Goal: Transaction & Acquisition: Download file/media

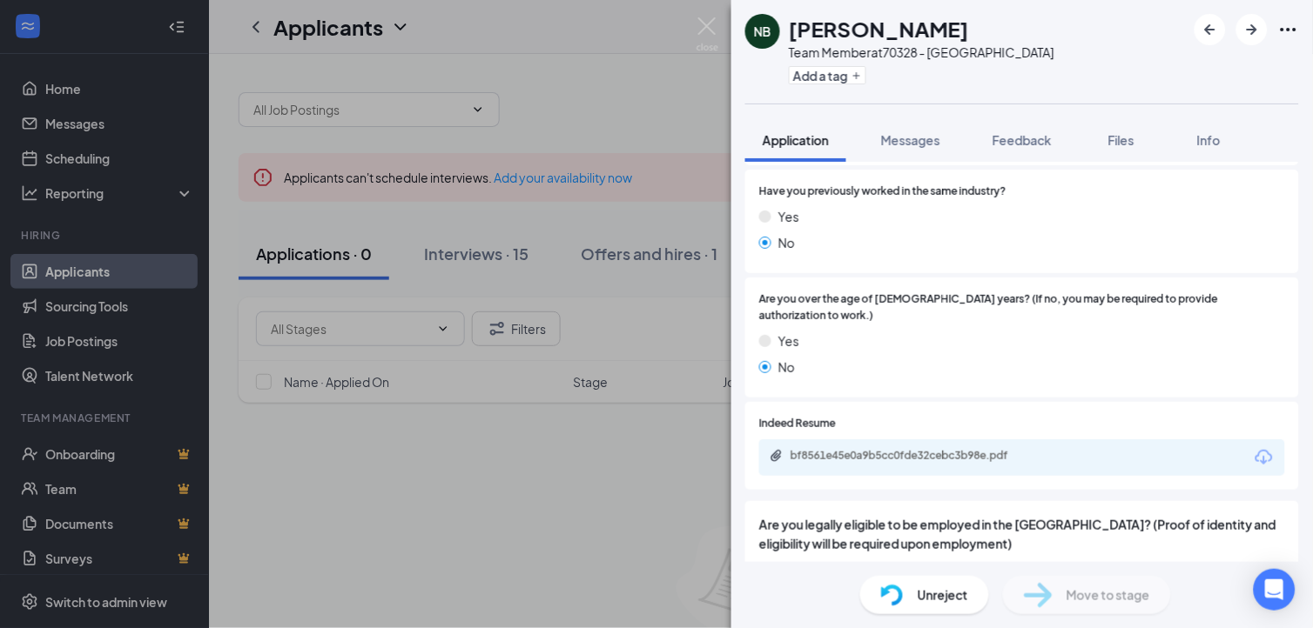
scroll to position [736, 0]
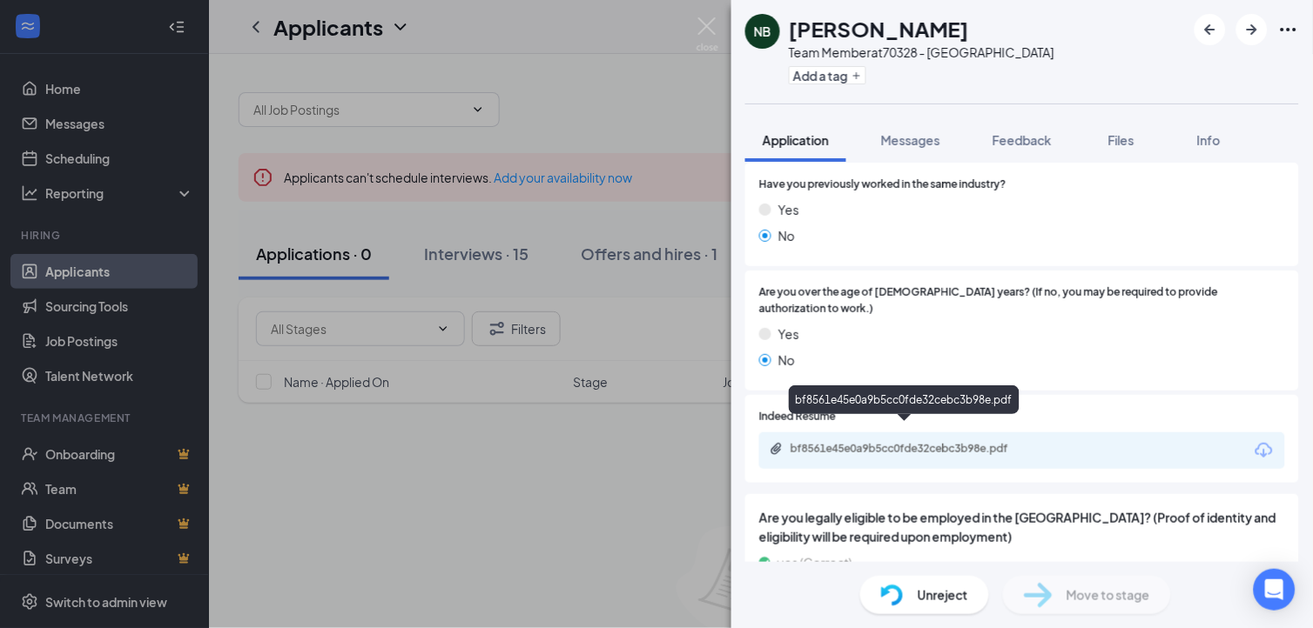
click at [866, 442] on div "bf8561e45e0a9b5cc0fde32cebc3b98e.pdf" at bounding box center [912, 449] width 244 height 14
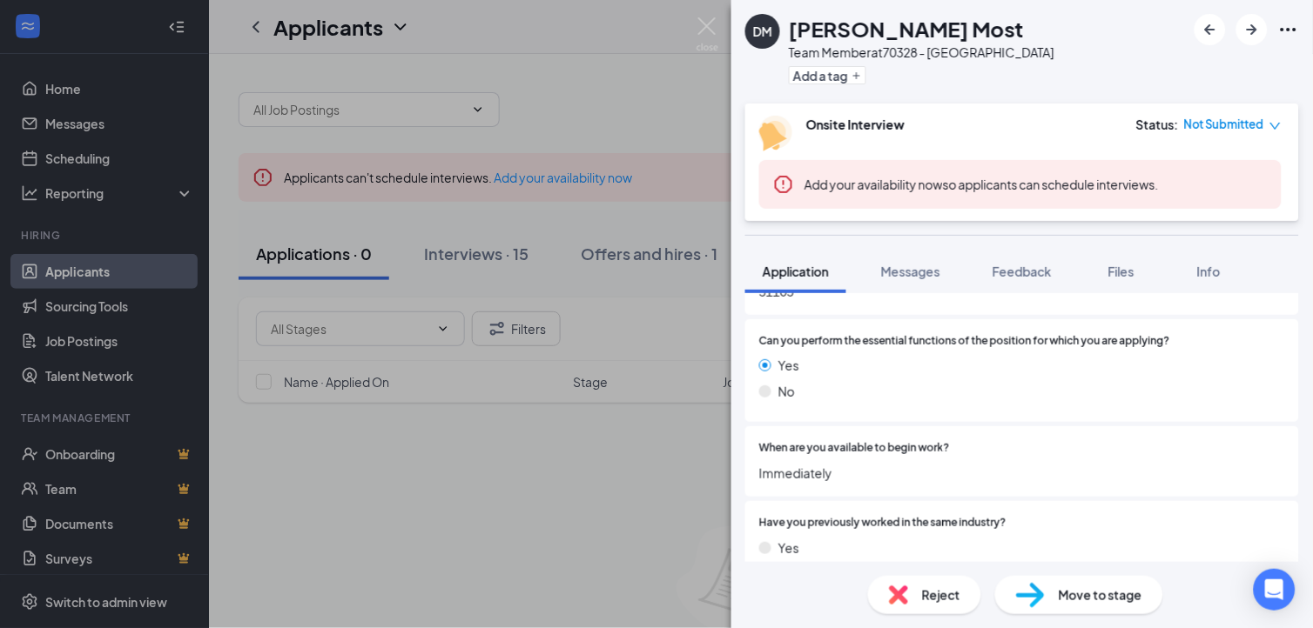
scroll to position [541, 0]
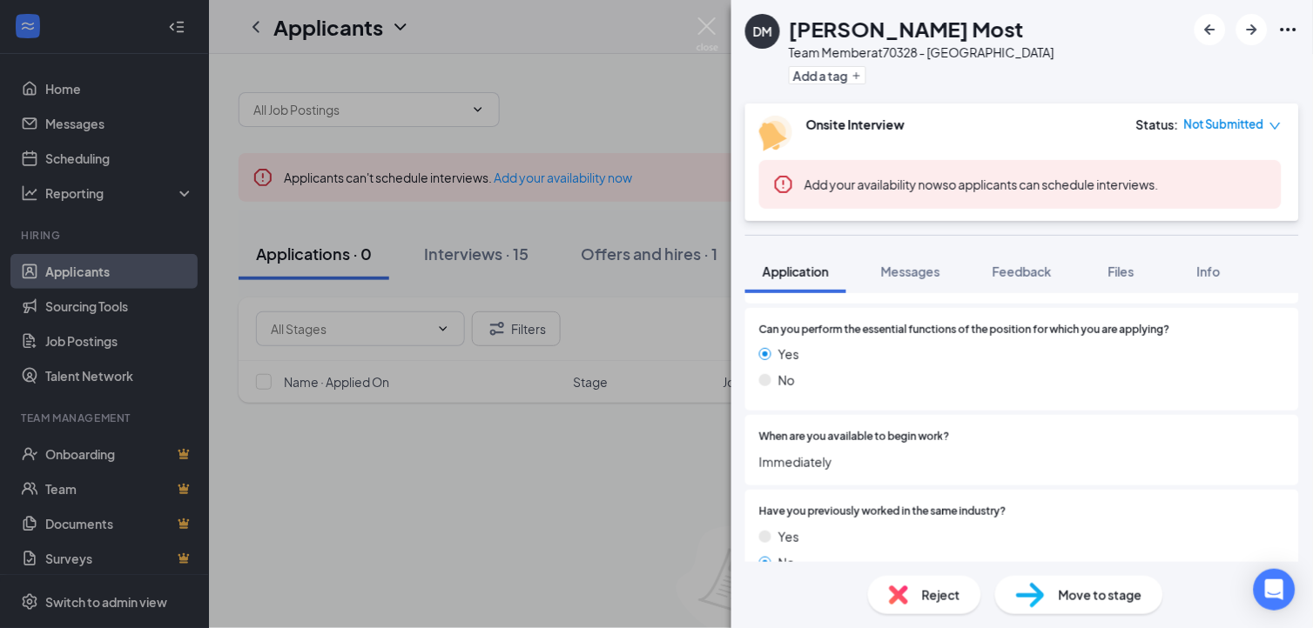
drag, startPoint x: 1295, startPoint y: 419, endPoint x: 1306, endPoint y: 432, distance: 16.7
click at [1306, 432] on div "Collapse all Application Phone +1 (712) 316-4057 Email darenmost1116@gmail.com …" at bounding box center [1021, 427] width 581 height 269
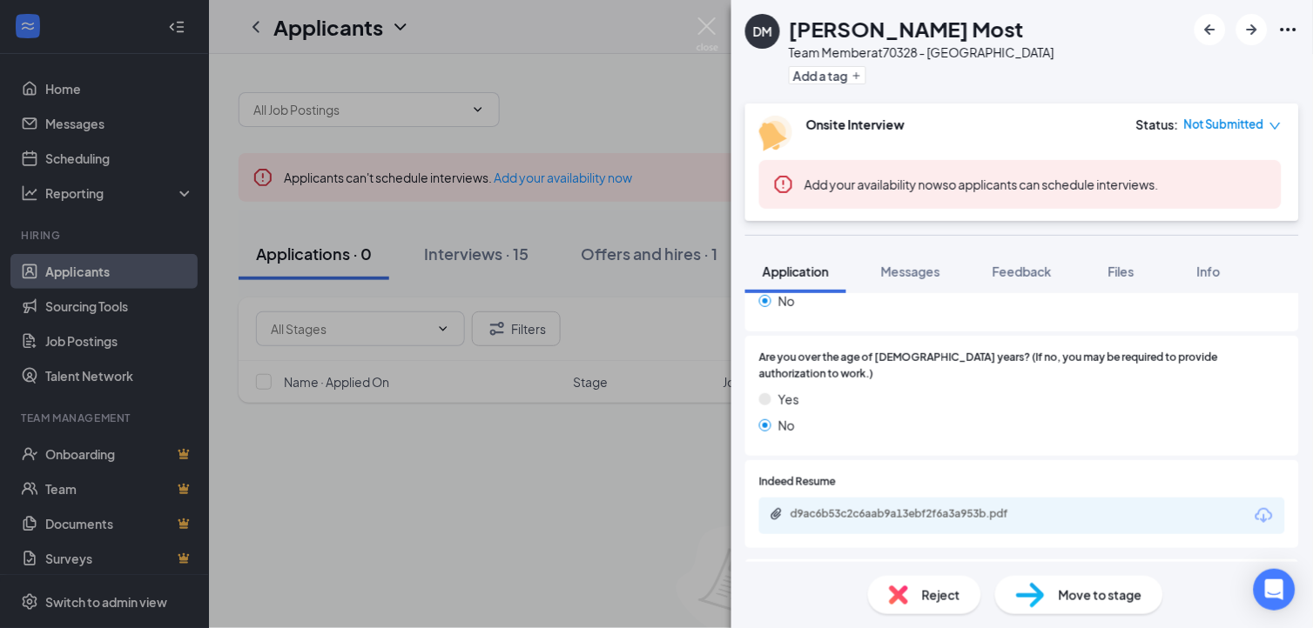
scroll to position [836, 0]
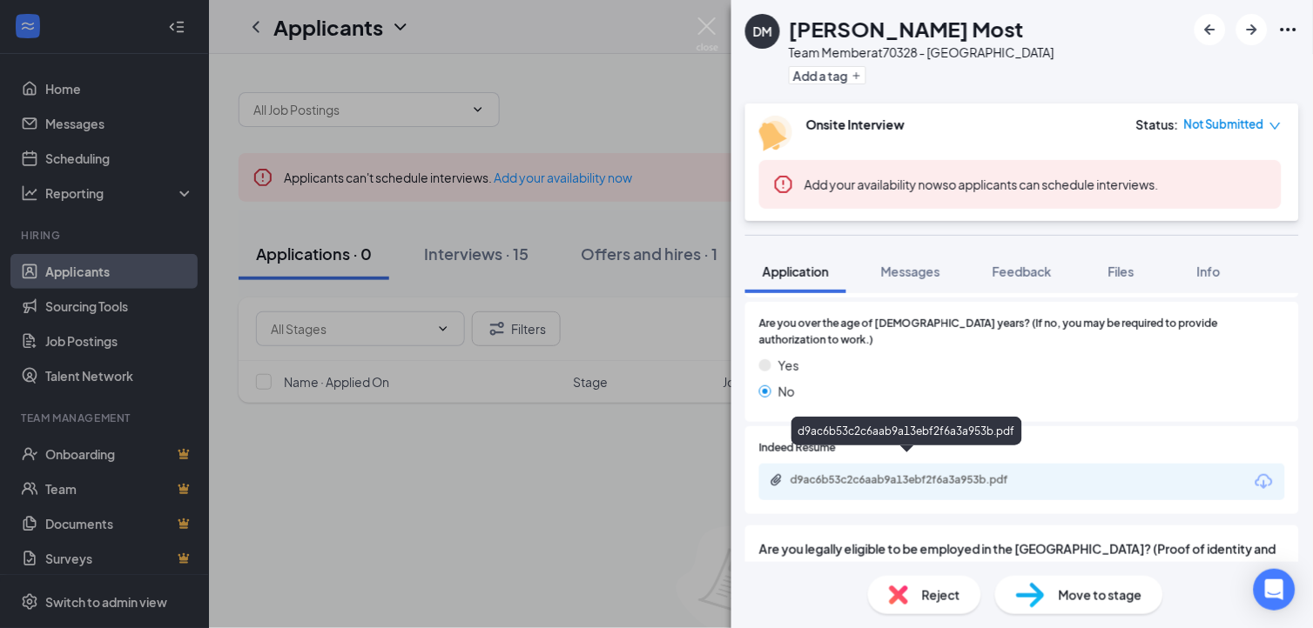
click at [927, 474] on div "d9ac6b53c2c6aab9a13ebf2f6a3a953b.pdf" at bounding box center [910, 482] width 282 height 17
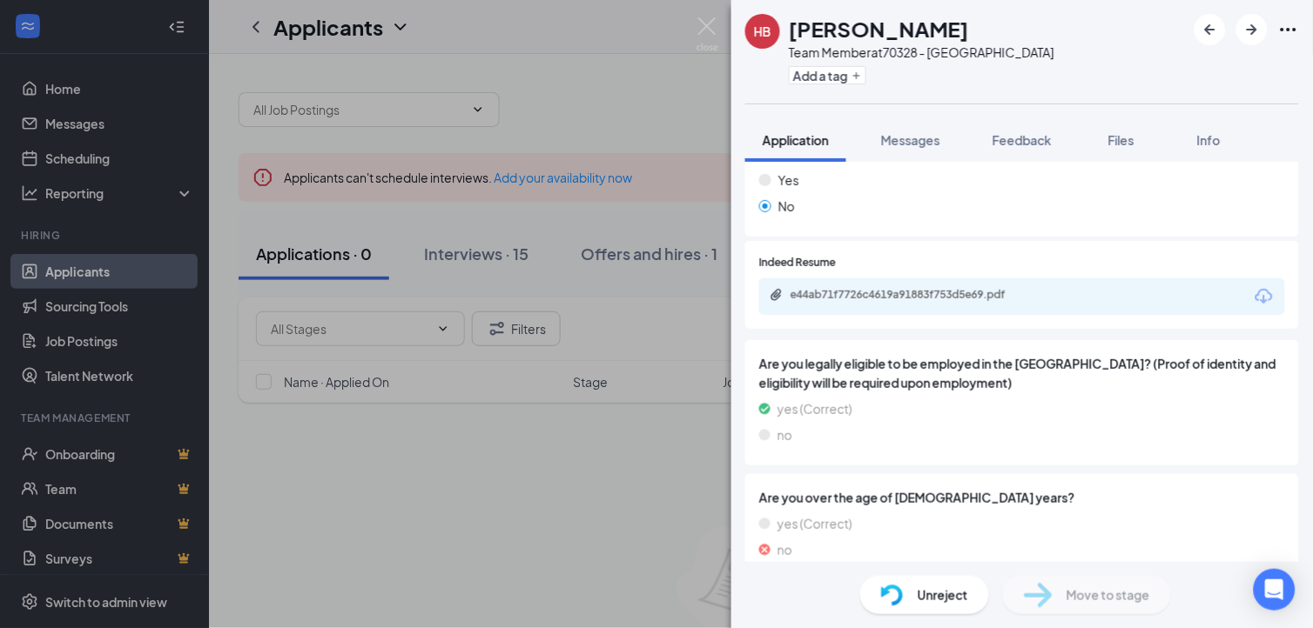
scroll to position [894, 0]
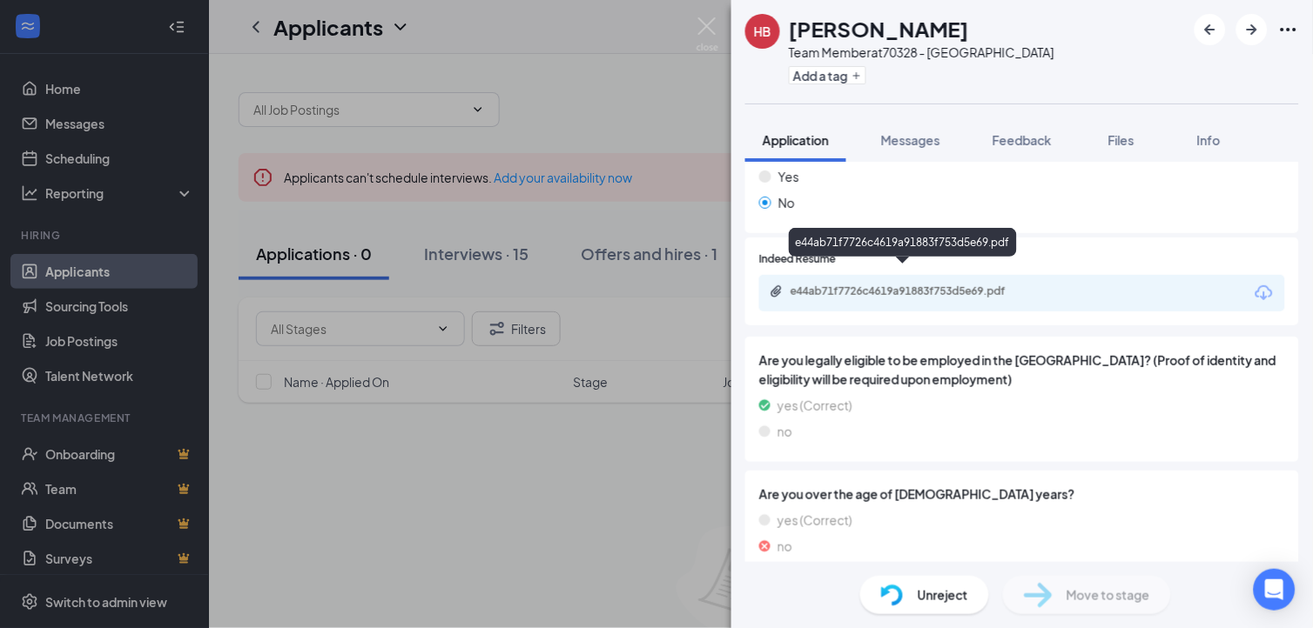
click at [915, 285] on div "e44ab71f7726c4619a91883f753d5e69.pdf" at bounding box center [912, 292] width 244 height 14
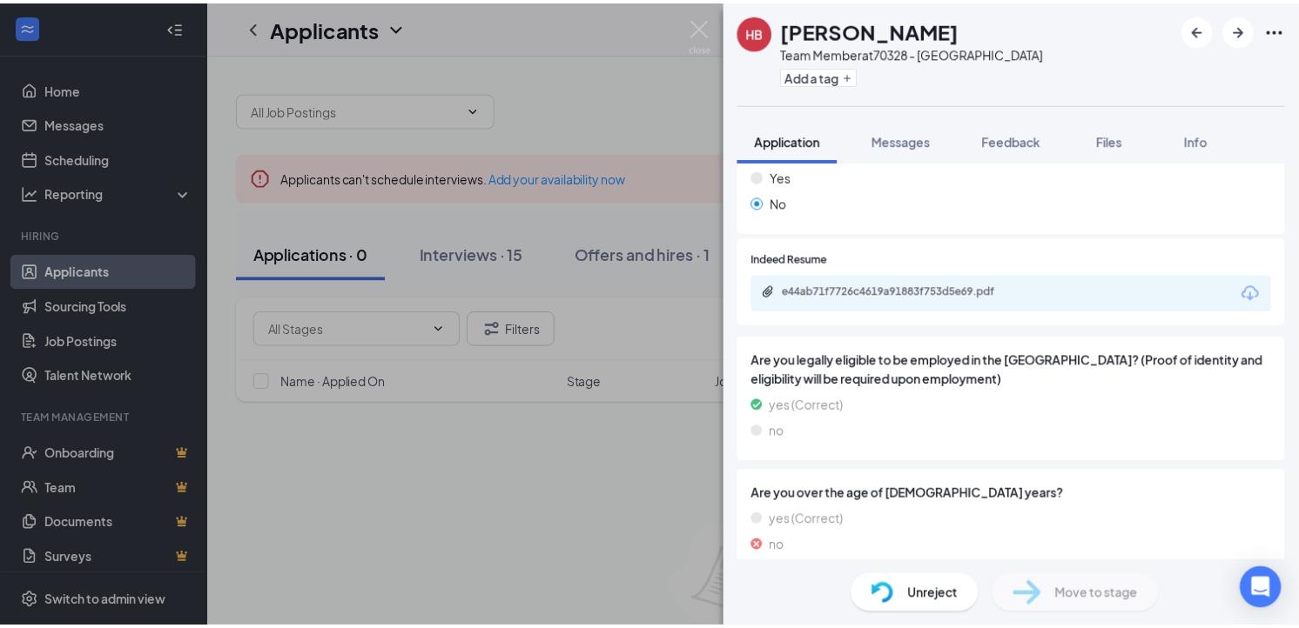
scroll to position [888, 0]
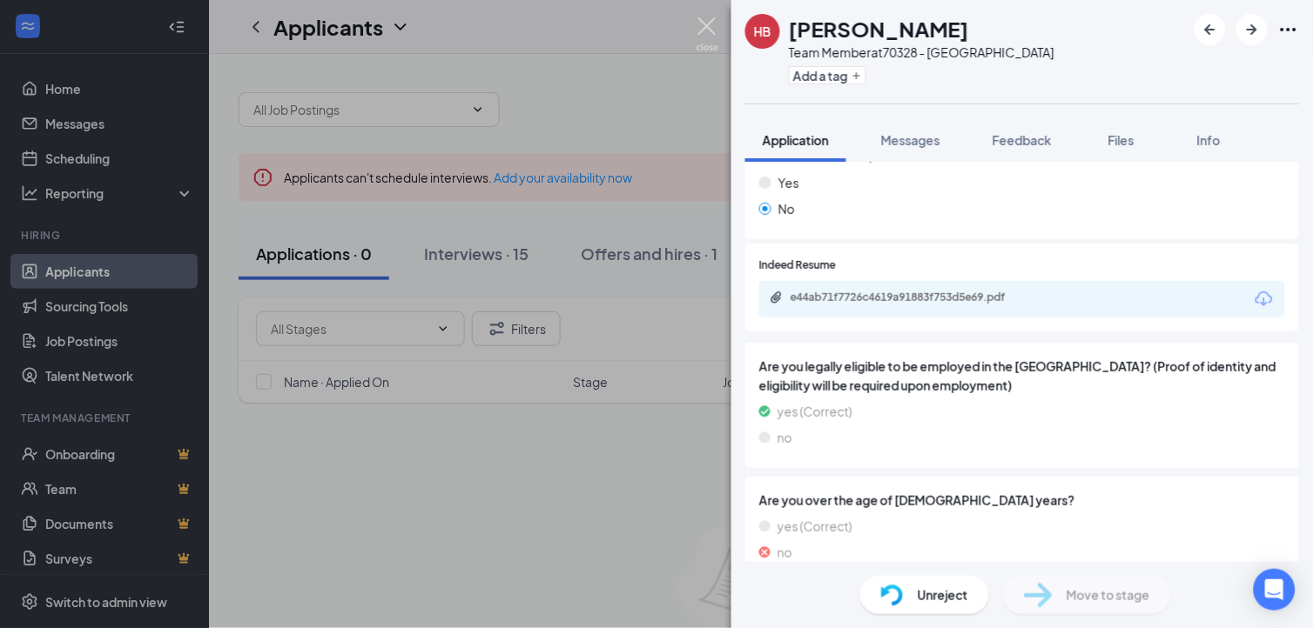
click at [709, 30] on img at bounding box center [707, 34] width 22 height 34
click at [714, 24] on div "Applicants [GEOGRAPHIC_DATA]" at bounding box center [761, 27] width 1104 height 54
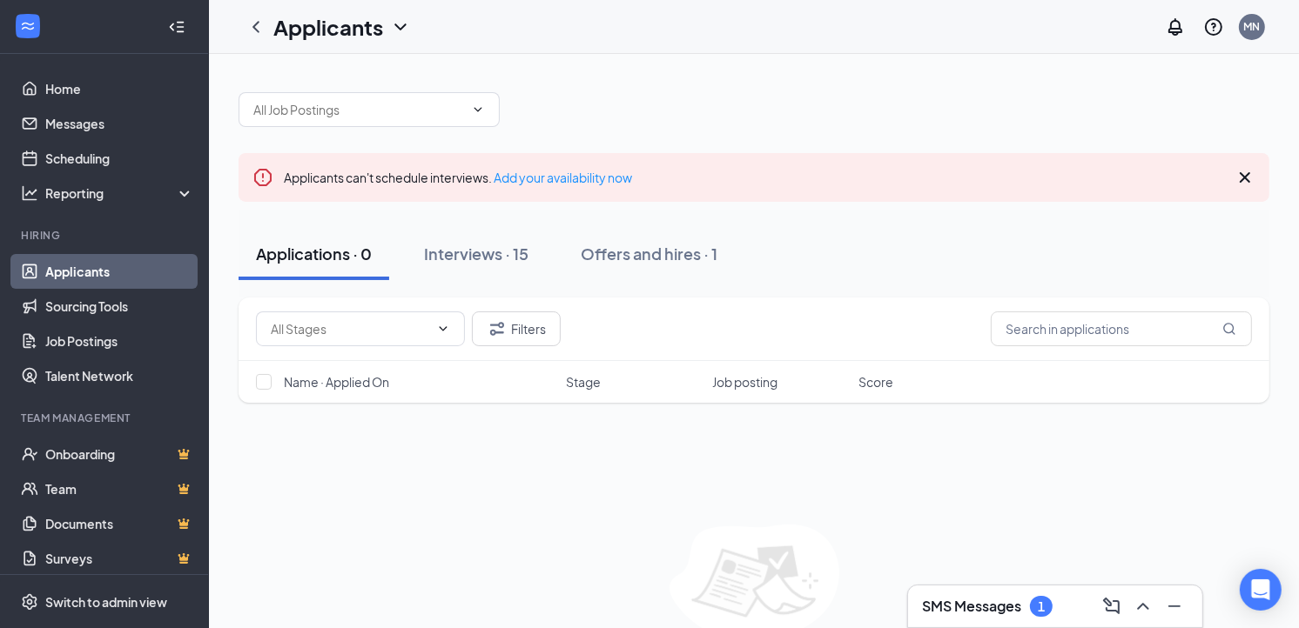
click at [1002, 610] on h3 "SMS Messages" at bounding box center [971, 606] width 99 height 19
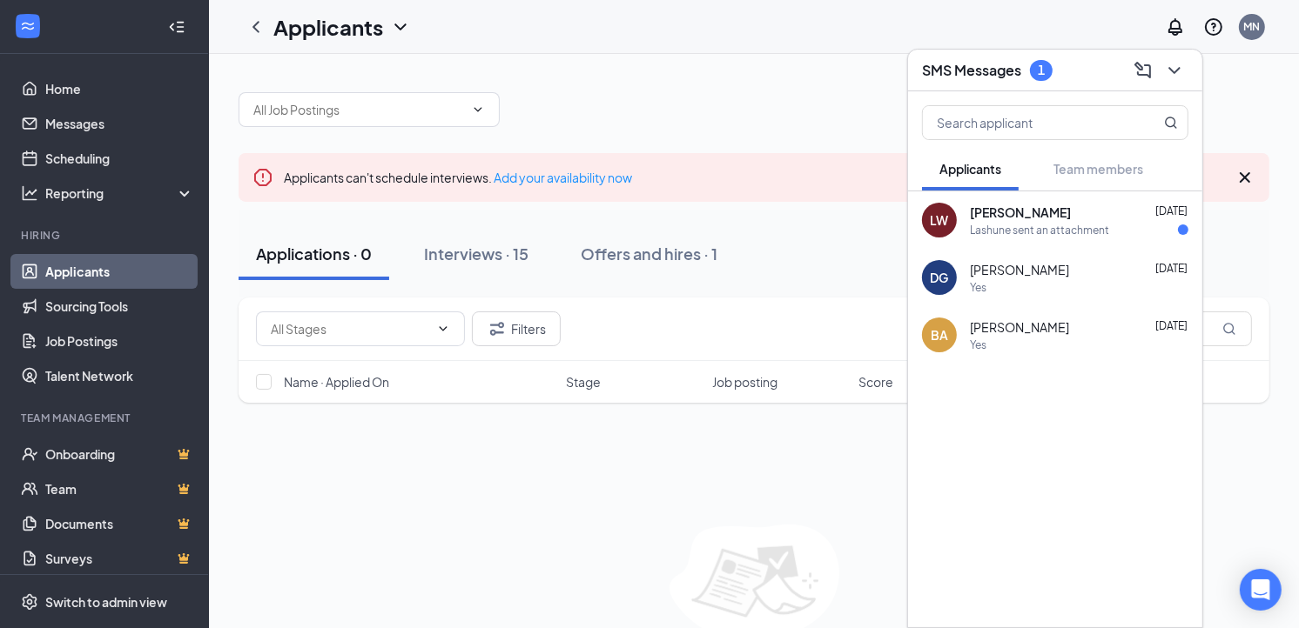
click at [1013, 207] on span "[PERSON_NAME]" at bounding box center [1020, 212] width 101 height 17
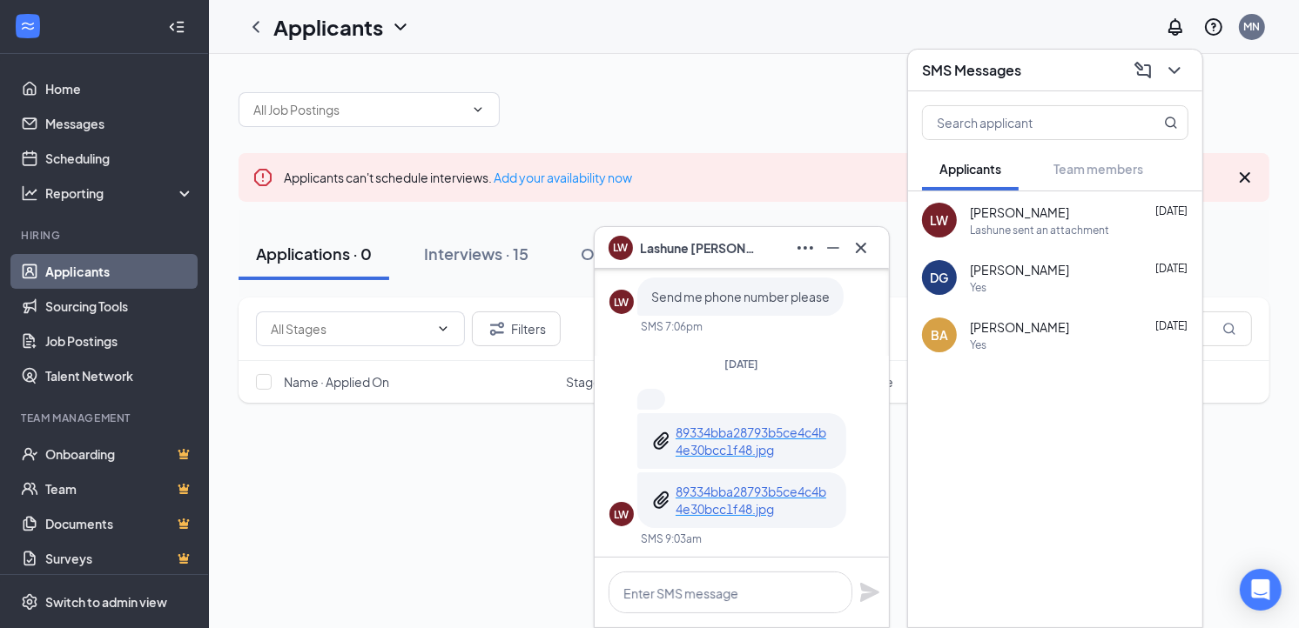
scroll to position [1, 0]
click at [783, 421] on p "89334bba28793b5ce4c4b4e30bcc1f48.jpg" at bounding box center [753, 437] width 157 height 35
click at [775, 489] on p "89334bba28793b5ce4c4b4e30bcc1f48.jpg" at bounding box center [753, 497] width 157 height 35
click at [803, 137] on div "Applicants can't schedule interviews. Add your availability now Applications · …" at bounding box center [753, 384] width 1031 height 619
